Goal: Task Accomplishment & Management: Manage account settings

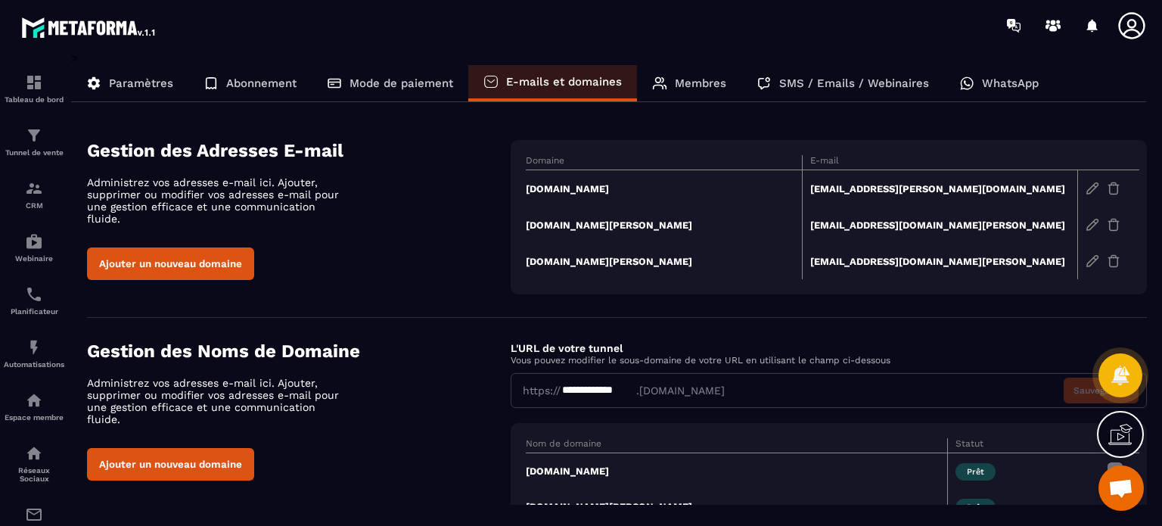
click at [560, 190] on td "joan-nury.fr" at bounding box center [664, 188] width 276 height 37
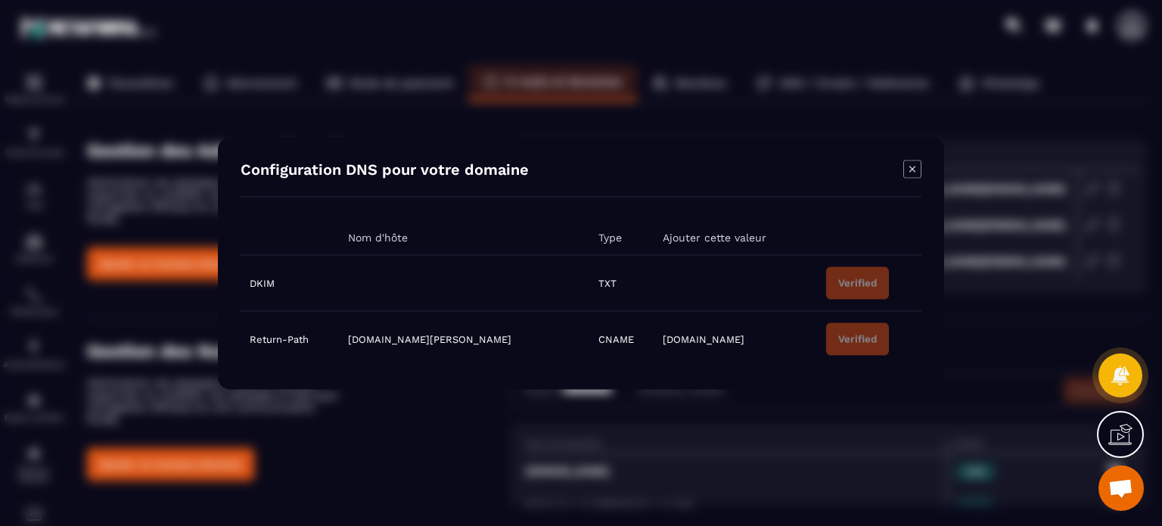
click at [918, 165] on icon "Modal window" at bounding box center [912, 169] width 18 height 18
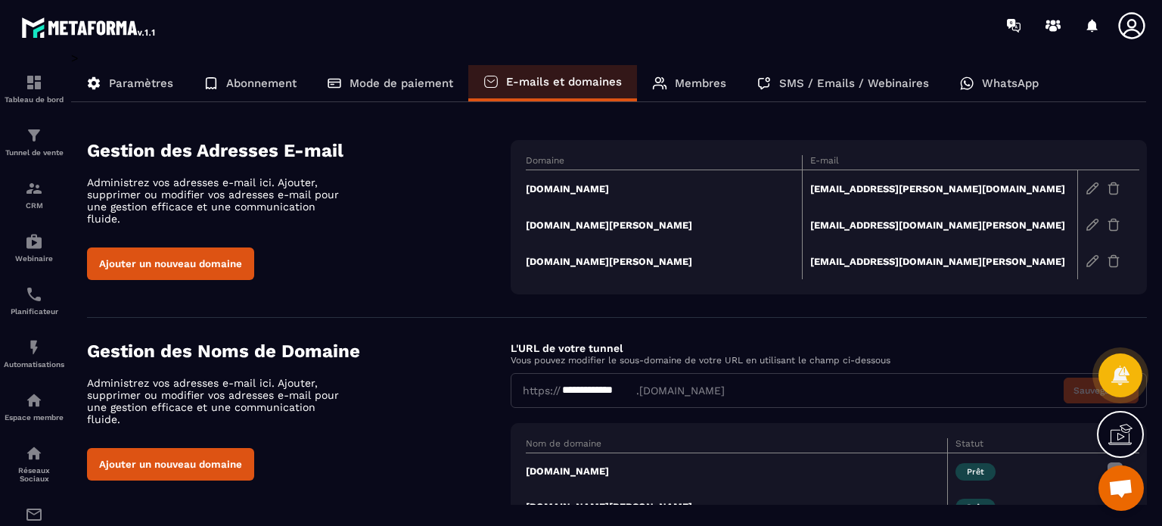
click at [1110, 446] on icon at bounding box center [1120, 434] width 24 height 24
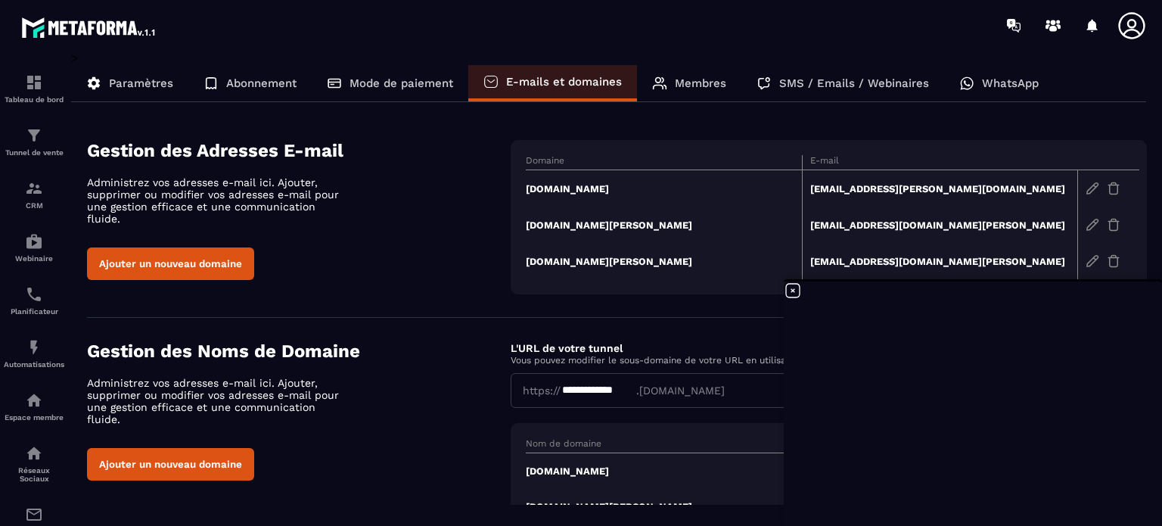
click at [414, 343] on h4 "Gestion des Noms de Domaine" at bounding box center [299, 350] width 424 height 21
click at [790, 291] on icon at bounding box center [793, 290] width 18 height 18
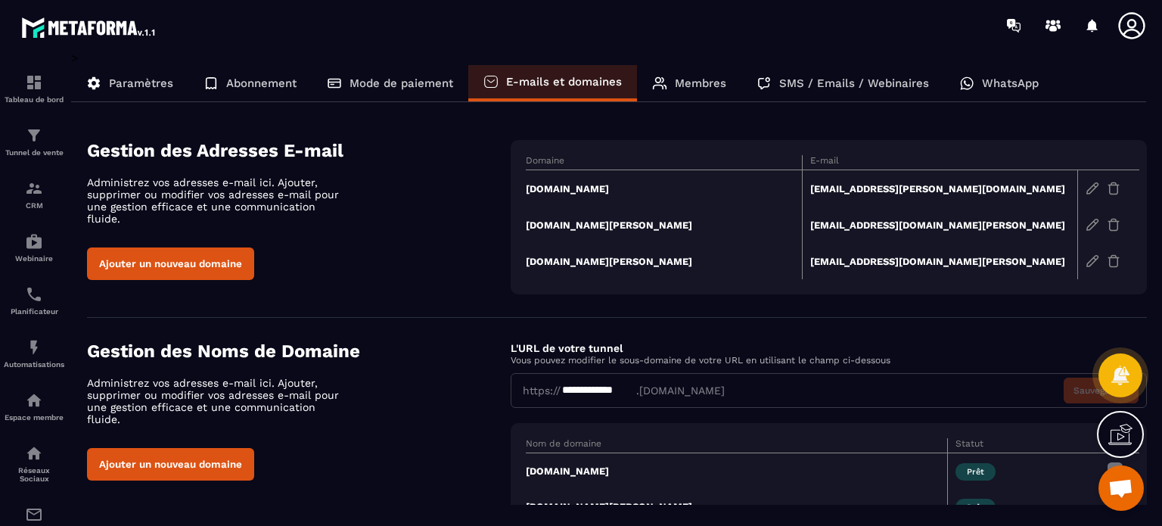
click at [554, 192] on td "joan-nury.fr" at bounding box center [664, 188] width 276 height 37
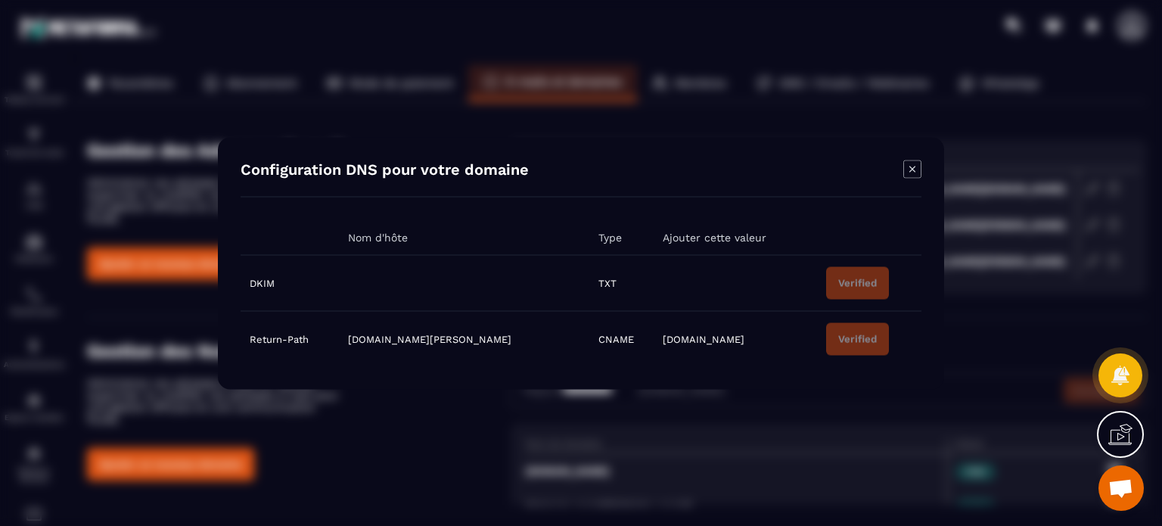
click at [908, 172] on icon "Modal window" at bounding box center [912, 169] width 18 height 18
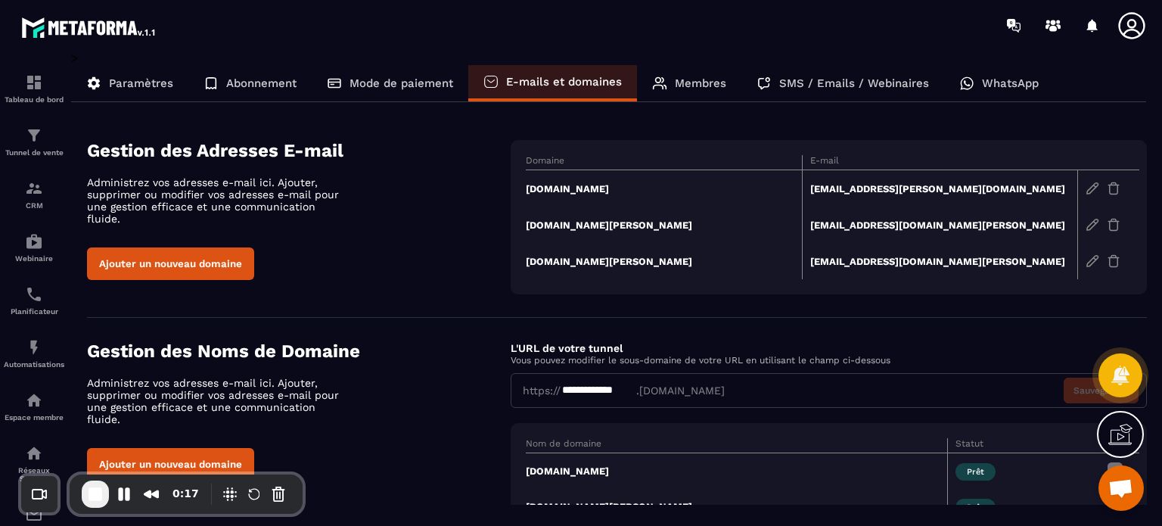
click at [575, 187] on td "joan-nury.fr" at bounding box center [664, 188] width 276 height 37
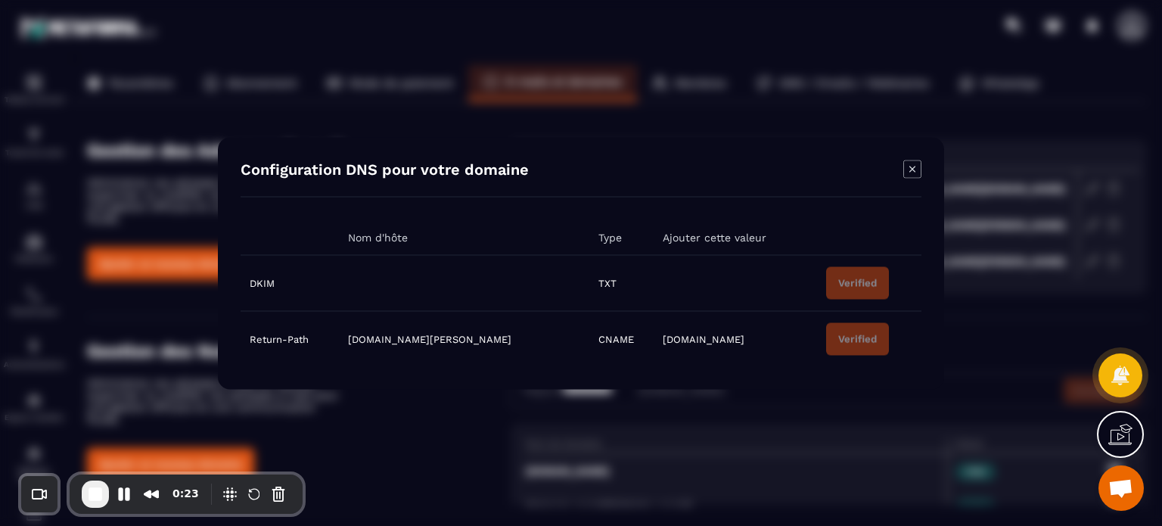
drag, startPoint x: 357, startPoint y: 261, endPoint x: 476, endPoint y: 287, distance: 122.2
click at [476, 287] on td "Modal window" at bounding box center [464, 283] width 250 height 56
drag, startPoint x: 650, startPoint y: 264, endPoint x: 732, endPoint y: 291, distance: 86.8
click at [732, 291] on td "Modal window" at bounding box center [734, 283] width 163 height 56
drag, startPoint x: 560, startPoint y: 279, endPoint x: 601, endPoint y: 287, distance: 41.5
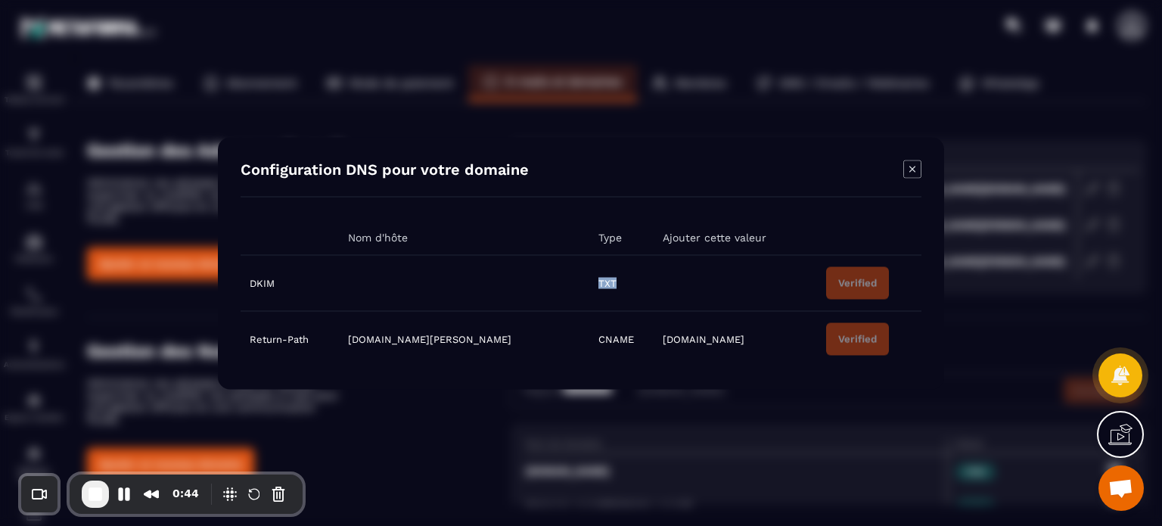
click at [601, 287] on td "TXT" at bounding box center [621, 283] width 65 height 56
drag, startPoint x: 352, startPoint y: 277, endPoint x: 461, endPoint y: 278, distance: 108.9
click at [461, 278] on td "Modal window" at bounding box center [464, 283] width 250 height 56
drag, startPoint x: 653, startPoint y: 264, endPoint x: 730, endPoint y: 292, distance: 81.4
click at [730, 292] on td "Modal window" at bounding box center [734, 283] width 163 height 56
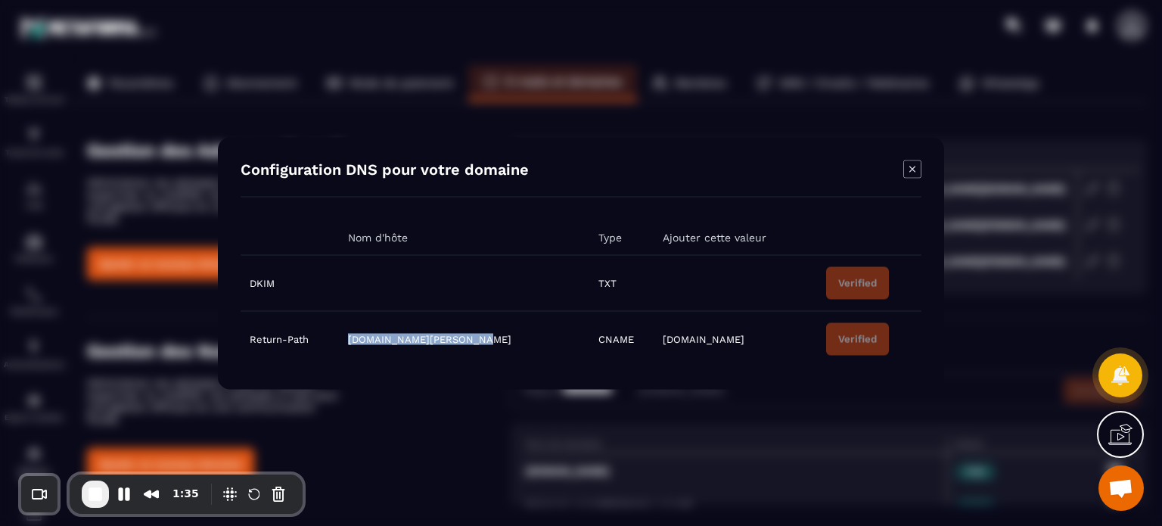
drag, startPoint x: 496, startPoint y: 339, endPoint x: 348, endPoint y: 341, distance: 148.3
click at [348, 341] on tr "Return-Path pm-bounces.joan-nury.fr CNAME pm.mtasv.net Verified" at bounding box center [581, 339] width 681 height 56
click at [916, 160] on icon "Modal window" at bounding box center [912, 169] width 18 height 18
